Goal: Find specific page/section: Find specific page/section

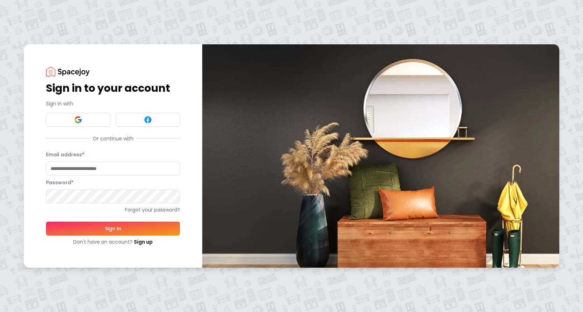
type input "**********"
click at [111, 225] on button "Sign In" at bounding box center [113, 228] width 134 height 14
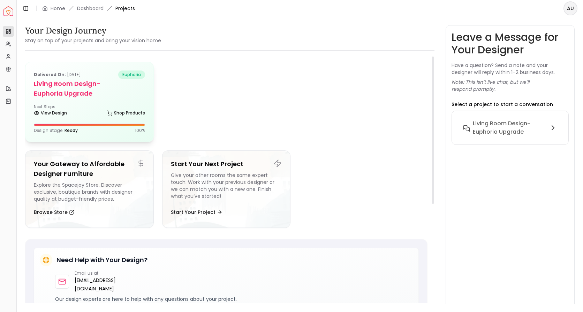
click at [125, 90] on h5 "Living Room design-Euphoria upgrade" at bounding box center [89, 89] width 111 height 20
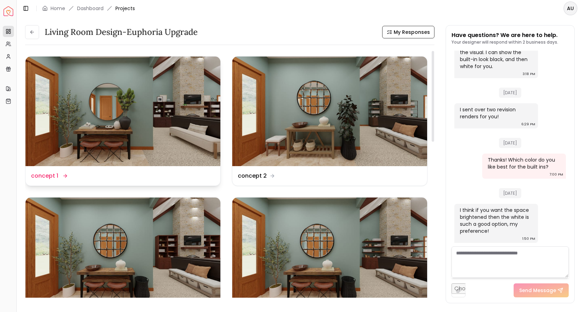
click at [183, 115] on img at bounding box center [122, 110] width 195 height 109
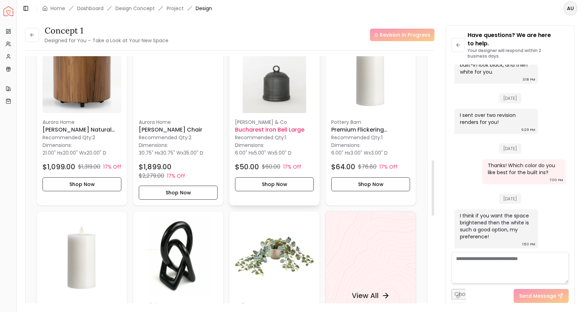
scroll to position [628, 0]
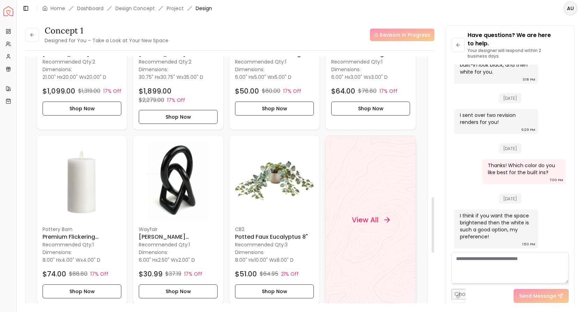
click at [363, 217] on h4 "View All" at bounding box center [365, 220] width 27 height 10
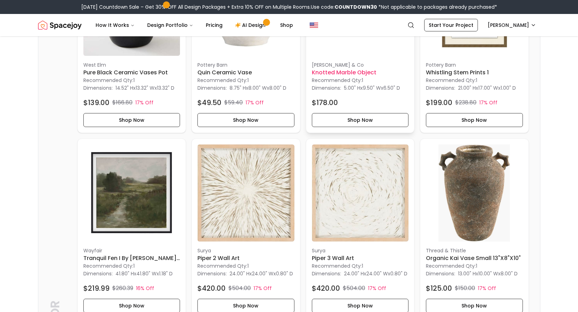
scroll to position [1220, 0]
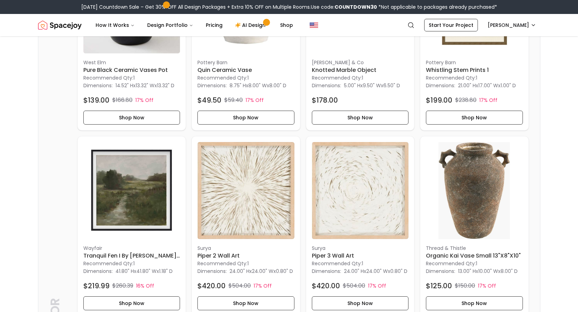
drag, startPoint x: 556, startPoint y: 164, endPoint x: 5, endPoint y: 154, distance: 550.9
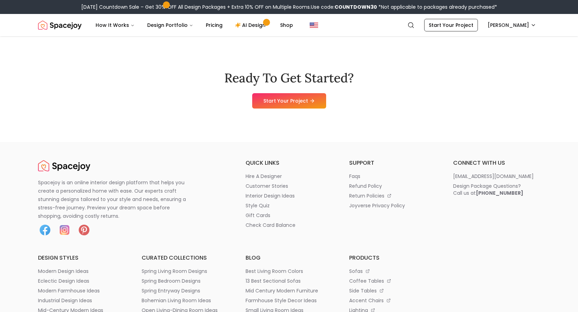
scroll to position [3312, 0]
